Goal: Transaction & Acquisition: Subscribe to service/newsletter

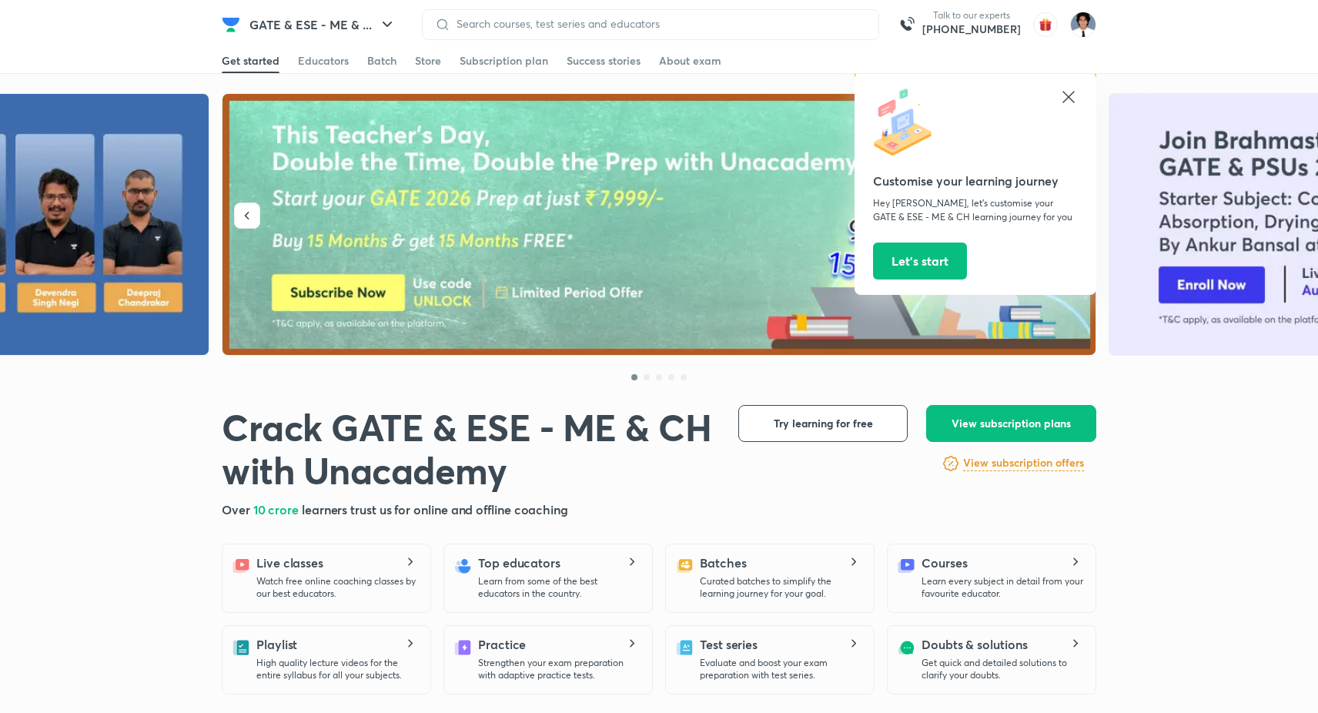
click at [1067, 95] on icon at bounding box center [1068, 97] width 12 height 12
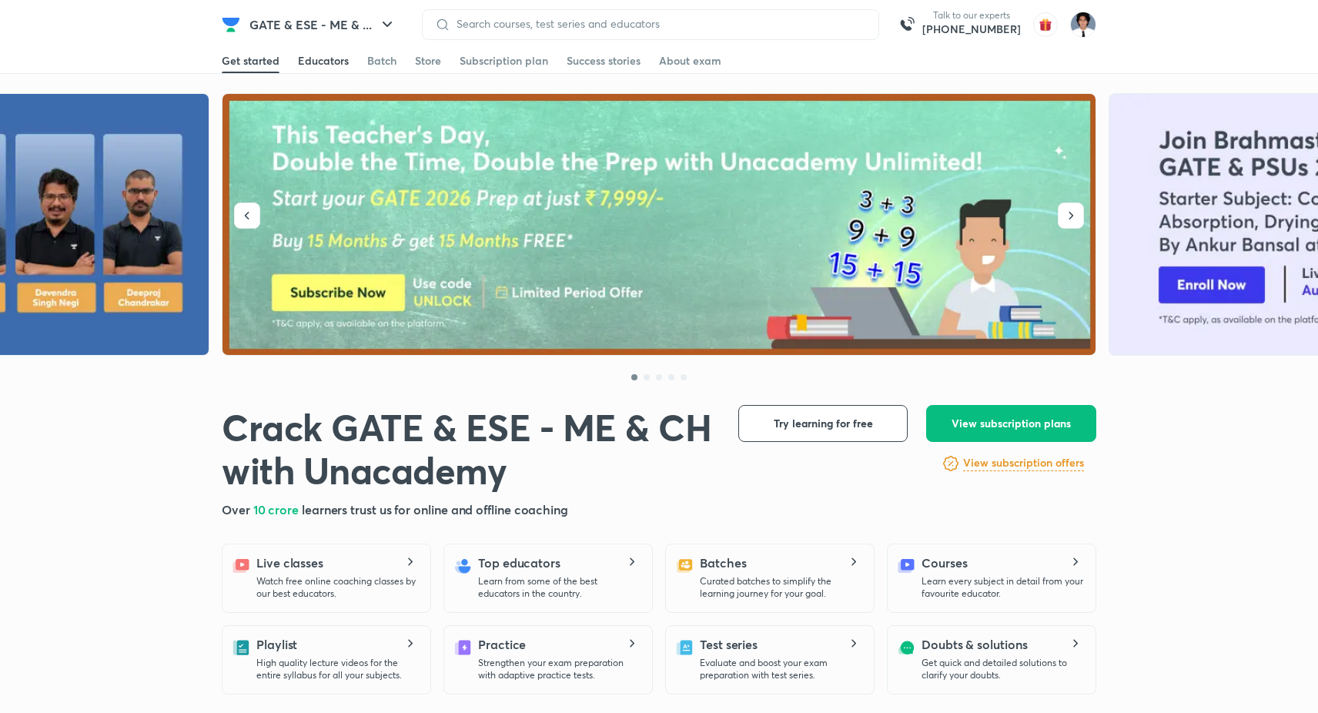
click at [316, 56] on div "Educators" at bounding box center [323, 60] width 51 height 15
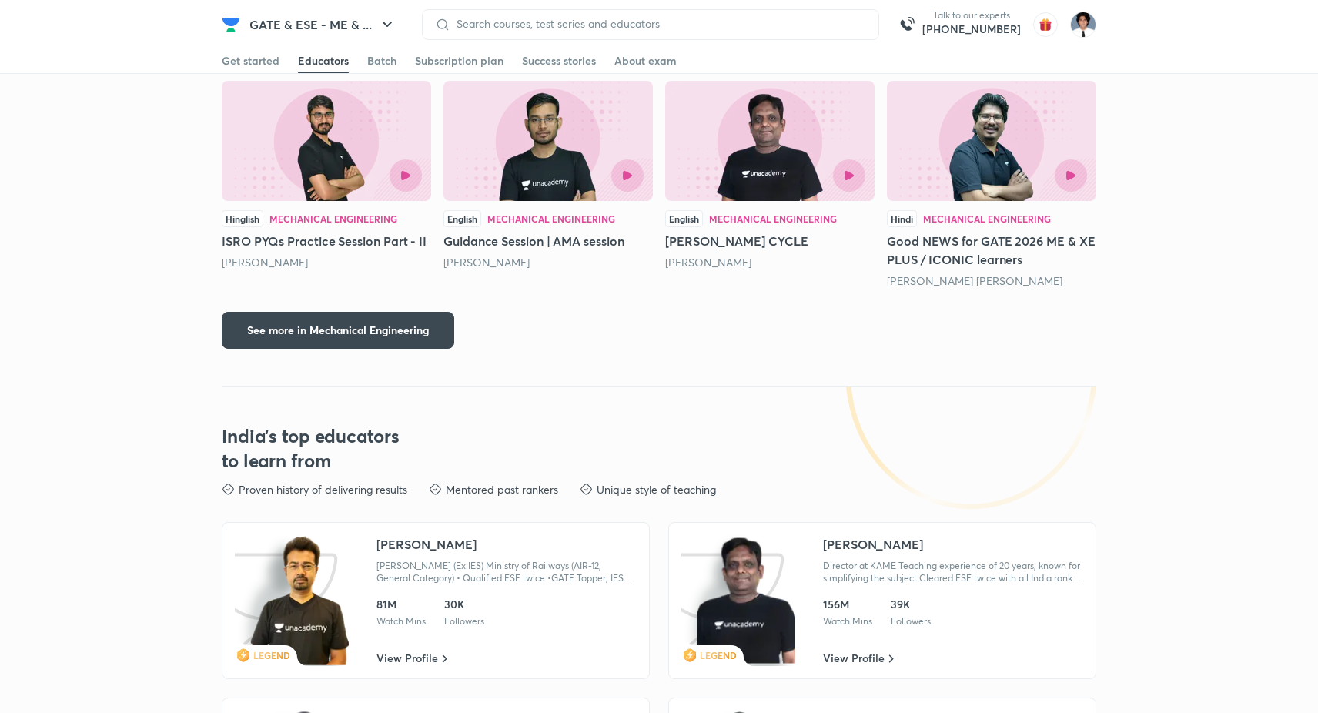
scroll to position [2307, 0]
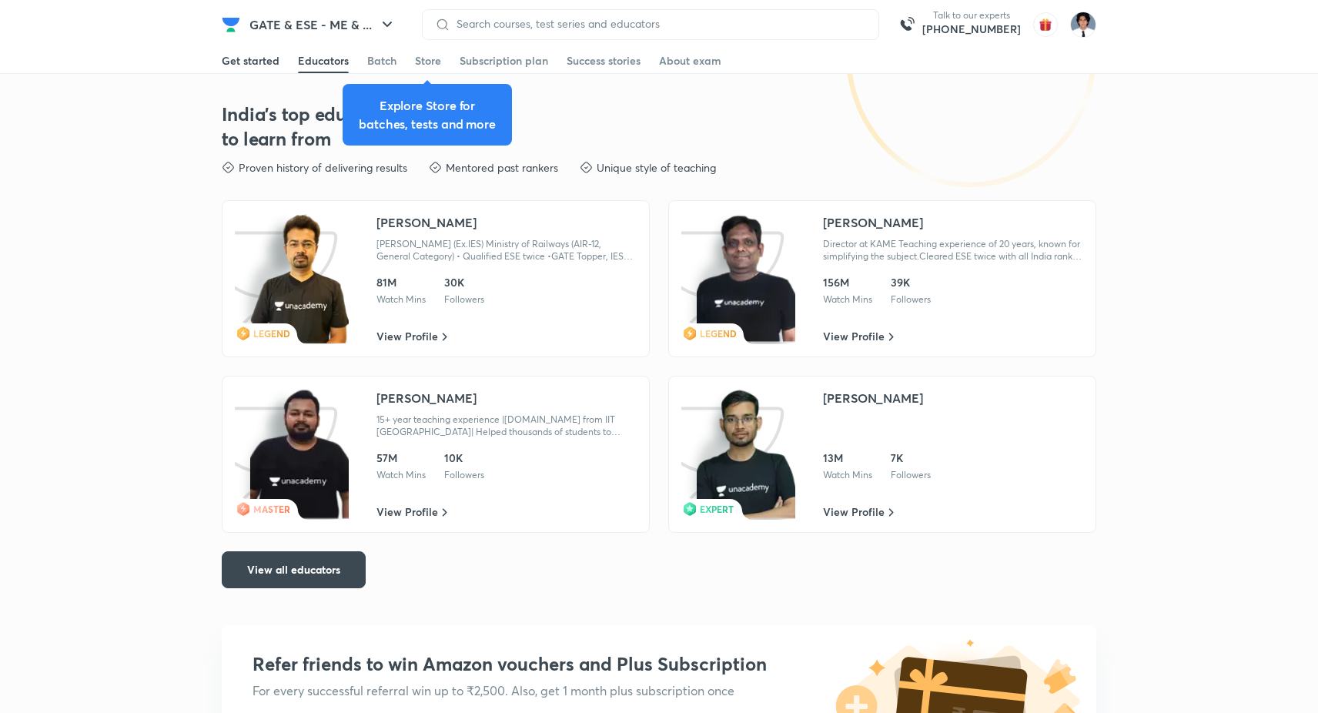
click at [241, 60] on div "Get started" at bounding box center [251, 60] width 58 height 15
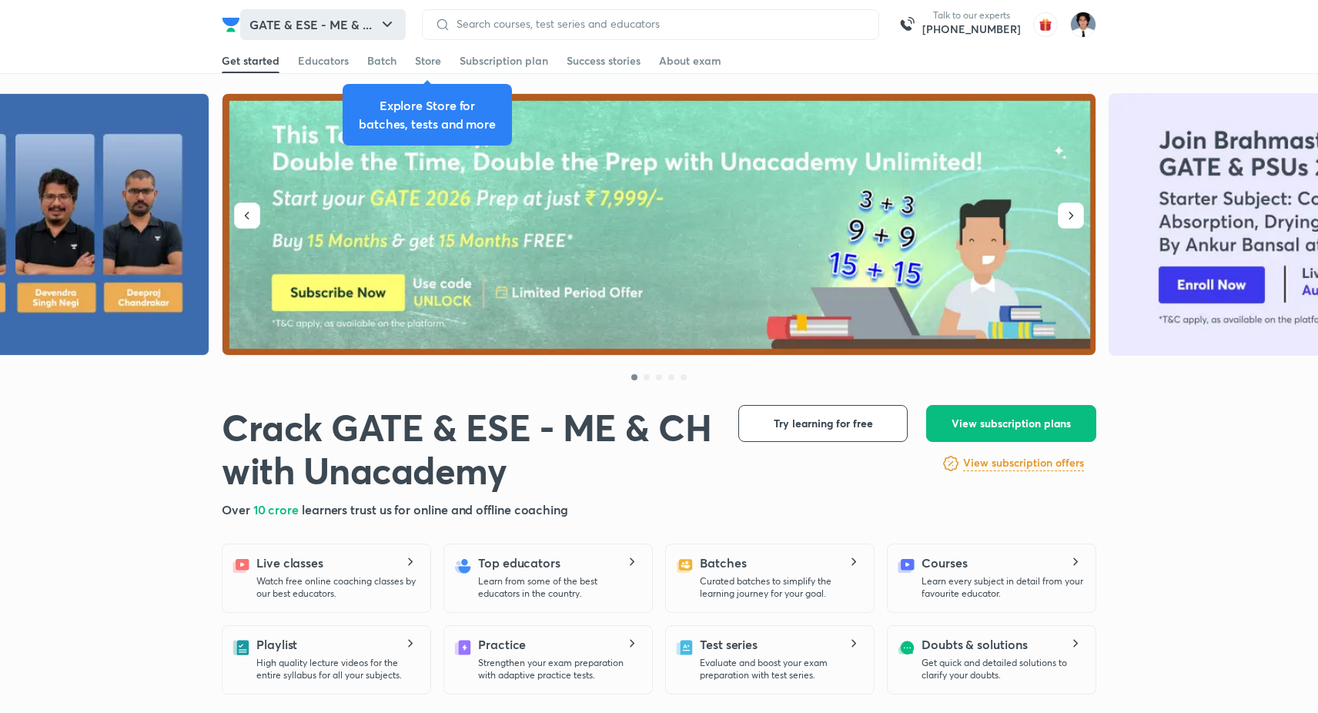
click at [364, 38] on button "GATE & ESE - ME & ..." at bounding box center [322, 24] width 165 height 31
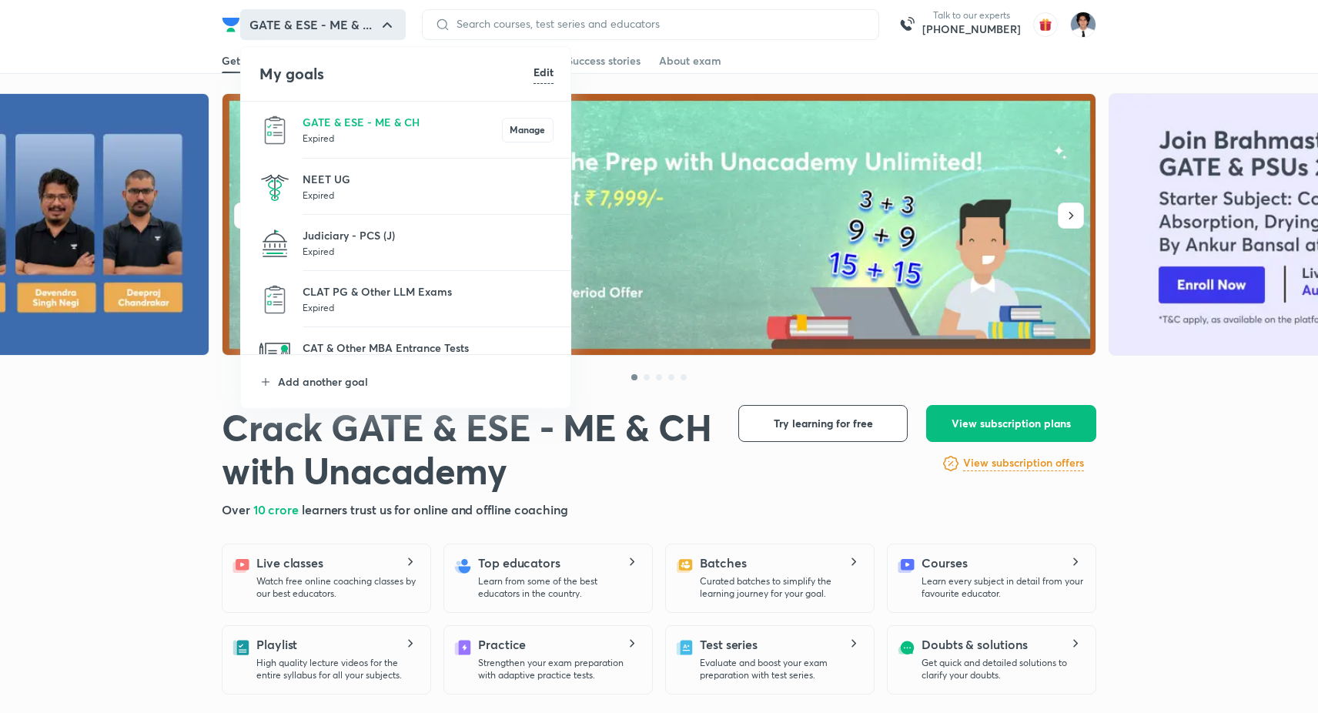
click at [326, 256] on p "Expired" at bounding box center [427, 250] width 251 height 15
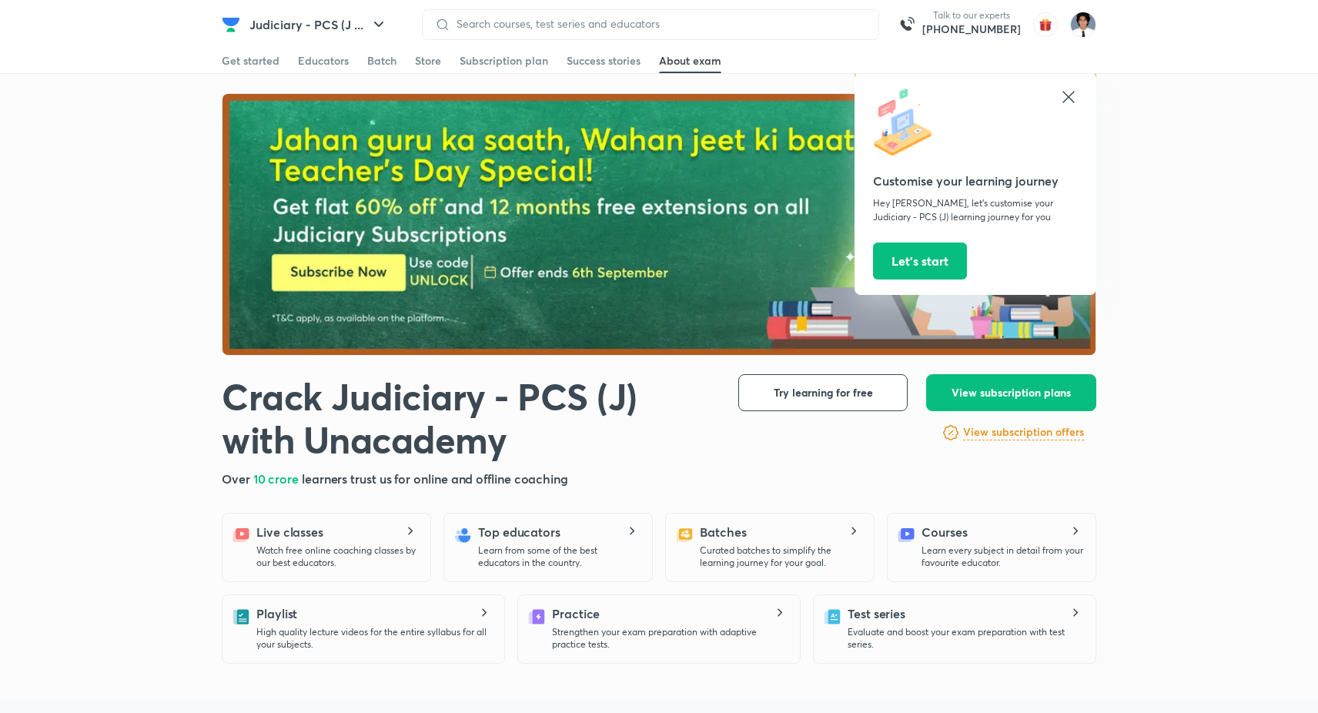
click at [1067, 95] on icon at bounding box center [1068, 97] width 12 height 12
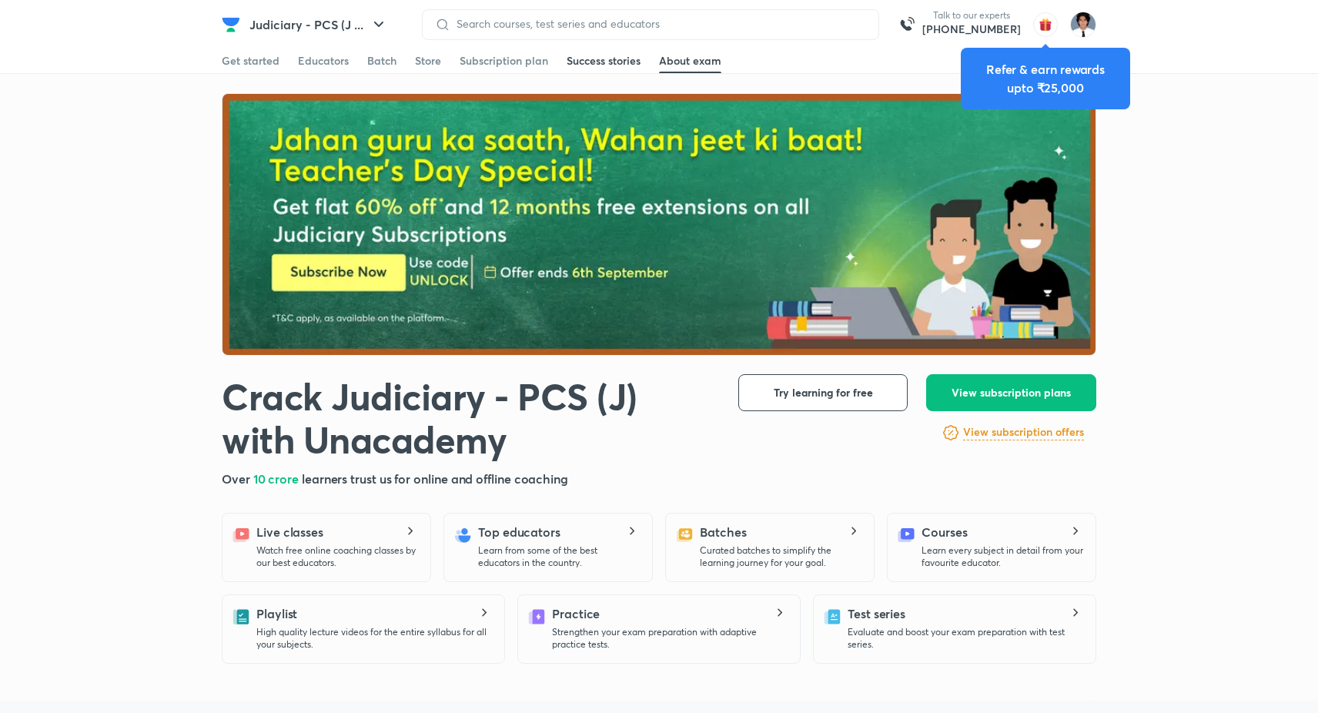
click at [584, 49] on link "Success stories" at bounding box center [603, 60] width 74 height 25
click at [530, 61] on div "Subscription plan" at bounding box center [503, 60] width 89 height 15
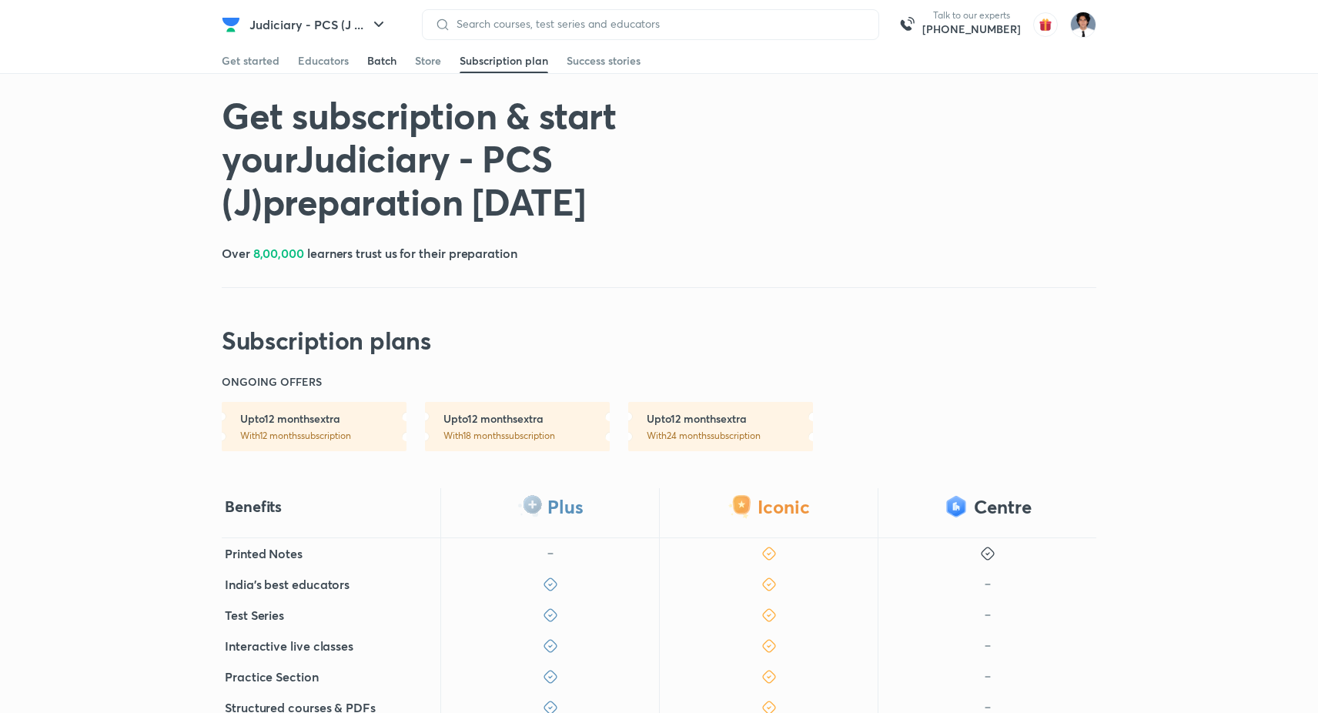
click at [394, 62] on div "Batch" at bounding box center [381, 60] width 29 height 15
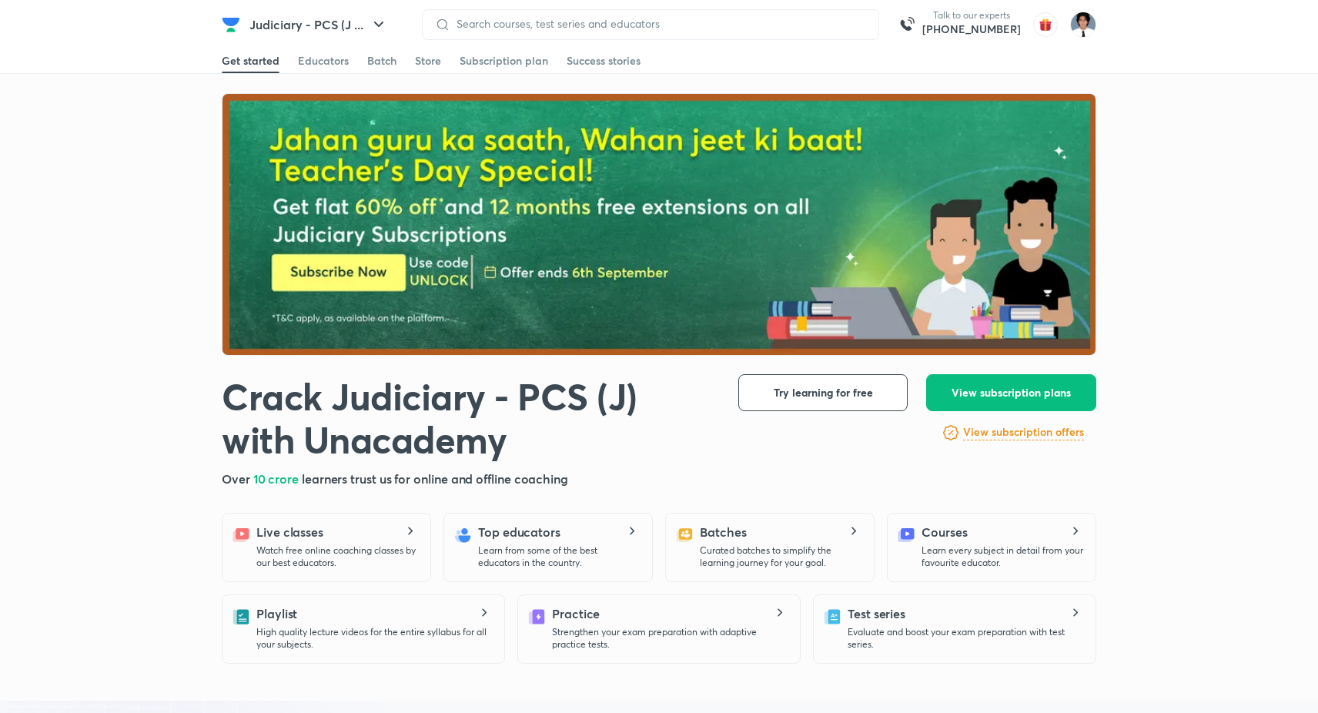
scroll to position [2727, 0]
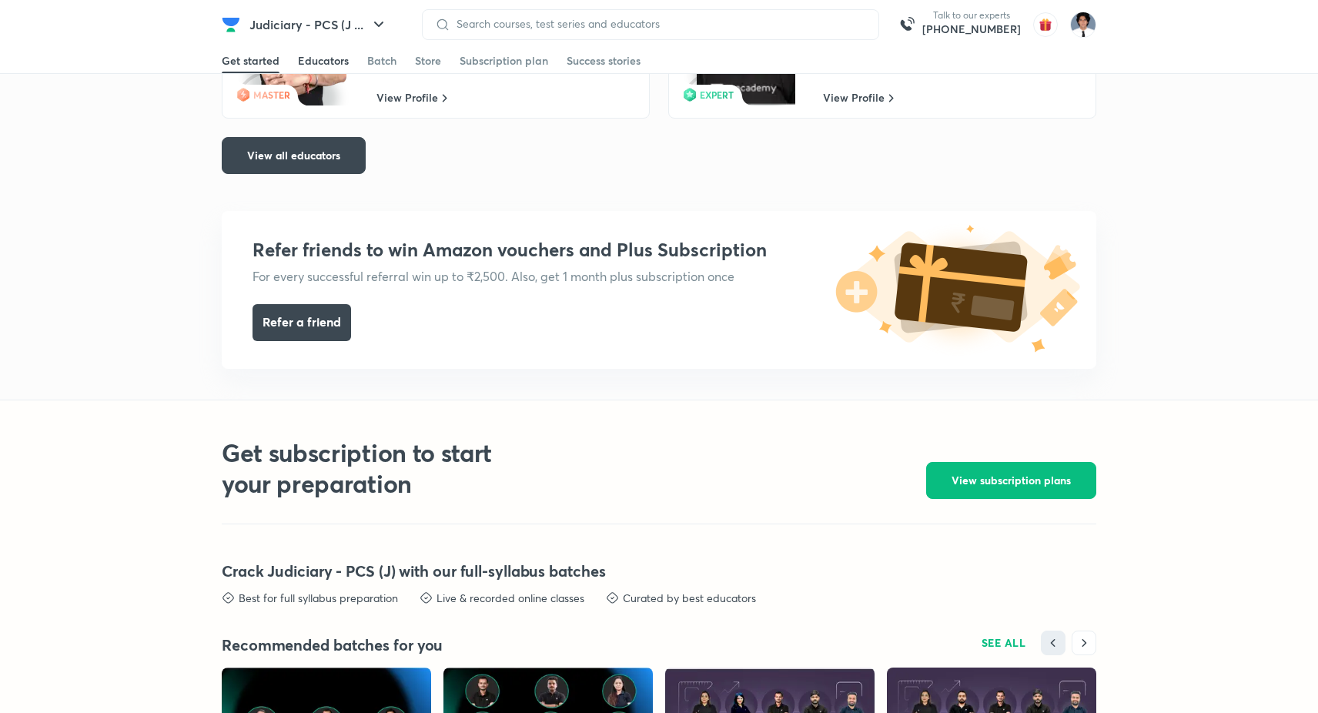
click at [332, 50] on link "Educators" at bounding box center [323, 60] width 51 height 25
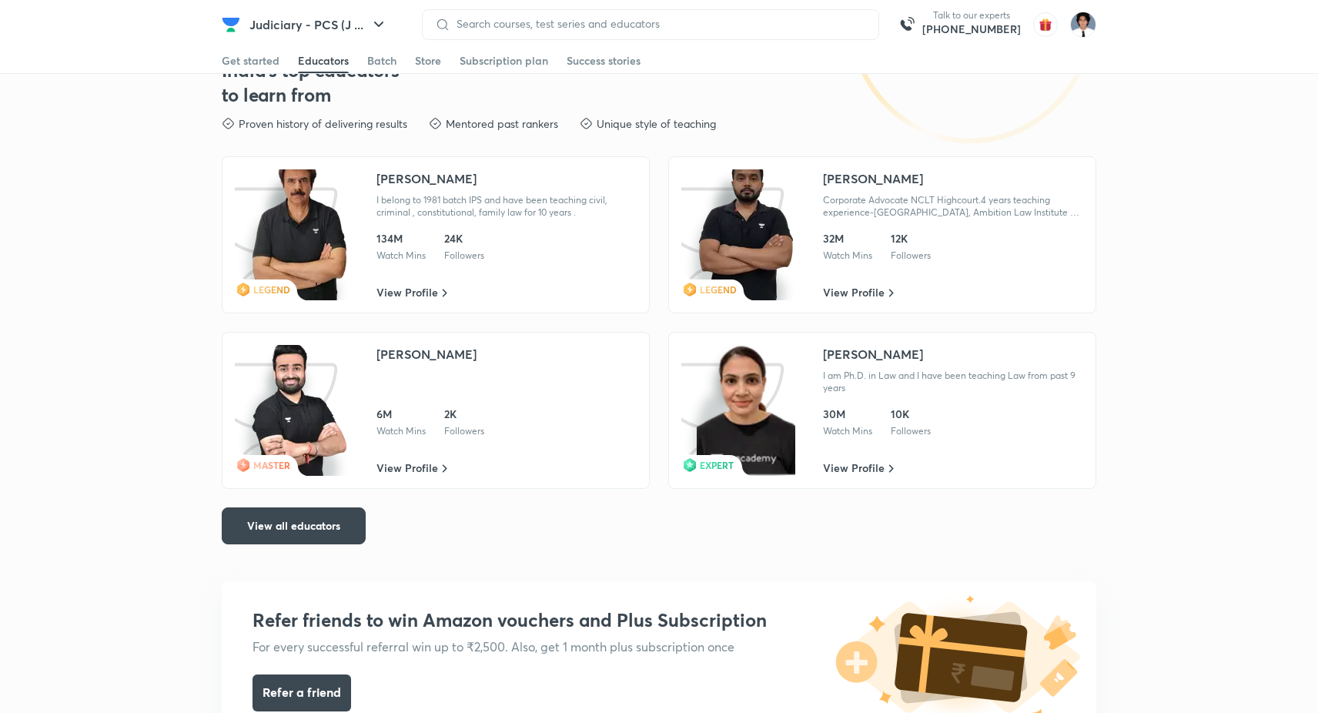
scroll to position [2276, 0]
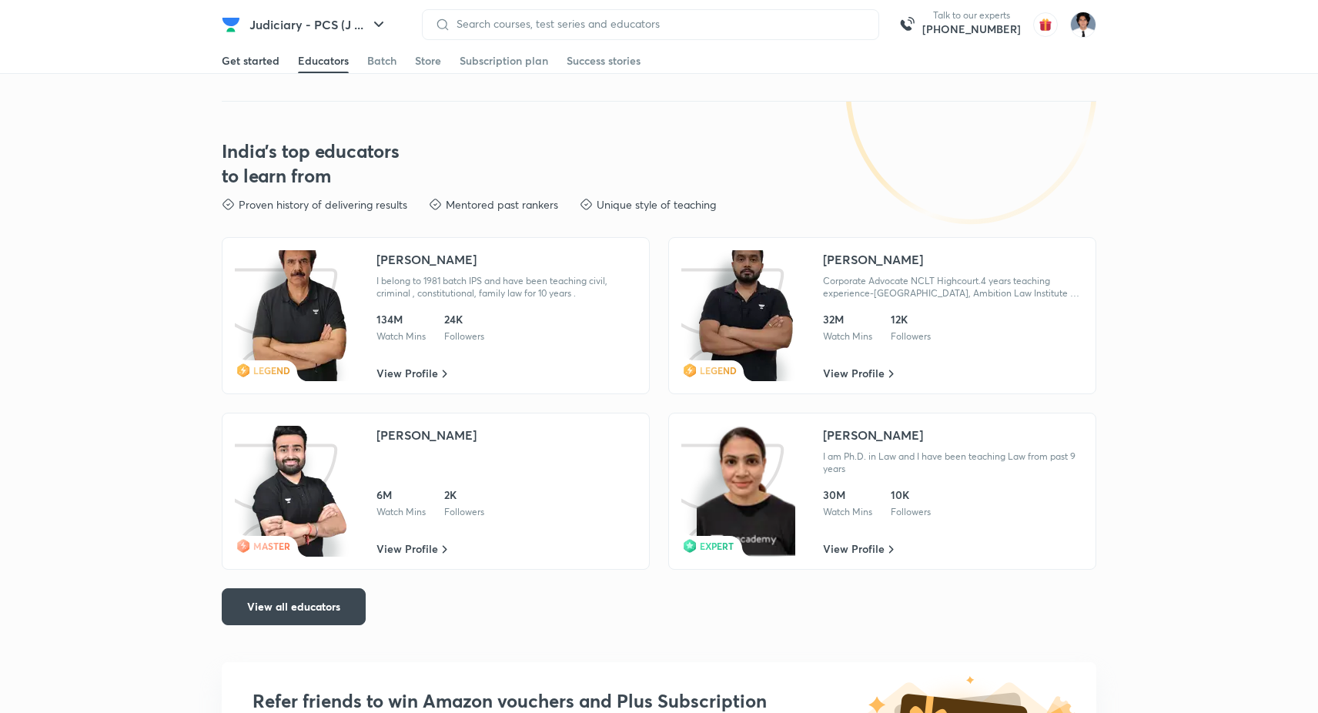
click at [259, 53] on link "Get started" at bounding box center [251, 60] width 58 height 25
